Goal: Browse casually: Explore the website without a specific task or goal

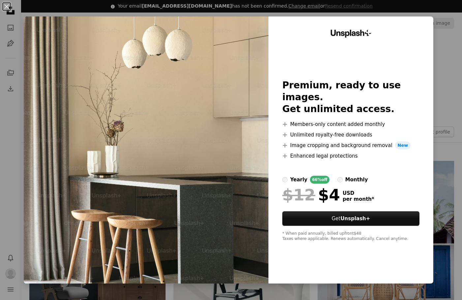
scroll to position [297, 0]
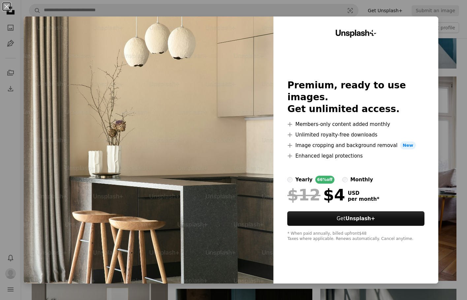
click at [342, 176] on label "monthly" at bounding box center [357, 180] width 31 height 8
click at [295, 176] on div "yearly" at bounding box center [303, 180] width 17 height 8
click at [429, 122] on div "Unsplash+ Premium, ready to use images. Get unlimited access. A plus sign Membe…" at bounding box center [355, 149] width 165 height 267
click at [444, 129] on div "An X shape Unsplash+ Premium, ready to use images. Get unlimited access. A plus…" at bounding box center [233, 150] width 467 height 300
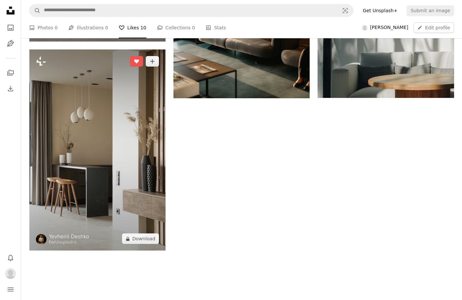
scroll to position [692, 0]
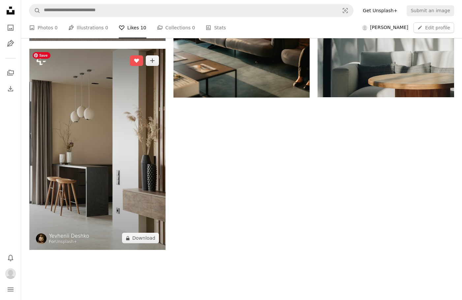
click at [104, 151] on img at bounding box center [97, 149] width 136 height 201
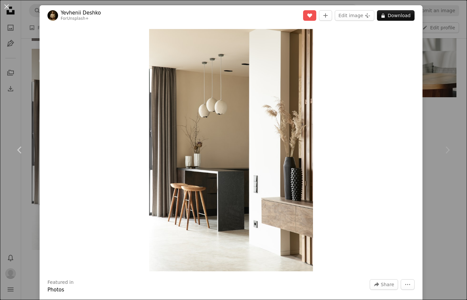
click at [447, 53] on div "An X shape Chevron left Chevron right Yevhenii Deshko For Unsplash+ A heart A p…" at bounding box center [233, 150] width 467 height 300
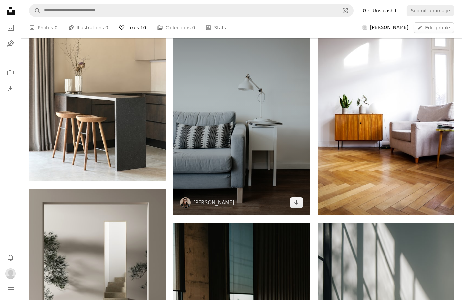
scroll to position [363, 0]
